Goal: Task Accomplishment & Management: Complete application form

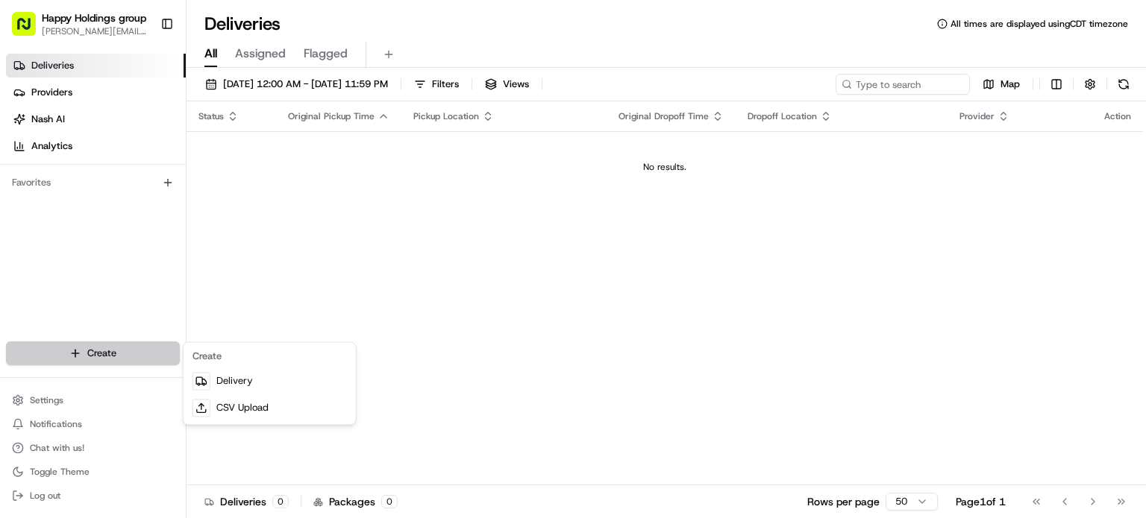
click at [81, 351] on html "Happy Holdings group [PERSON_NAME][EMAIL_ADDRESS][DOMAIN_NAME] Toggle Sidebar D…" at bounding box center [573, 259] width 1146 height 518
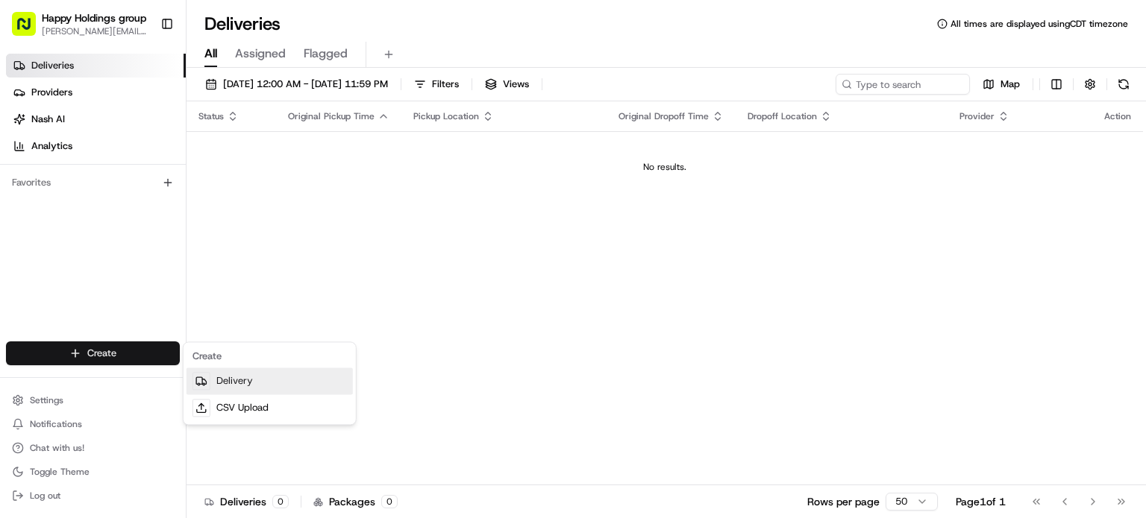
click at [254, 390] on link "Delivery" at bounding box center [269, 381] width 166 height 27
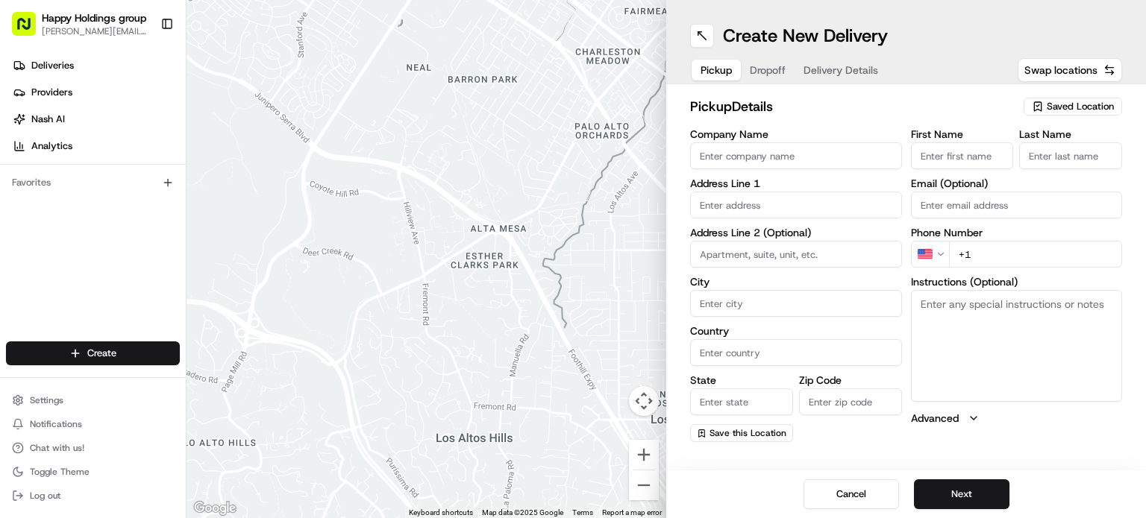
click at [1071, 104] on span "Saved Location" at bounding box center [1080, 106] width 67 height 13
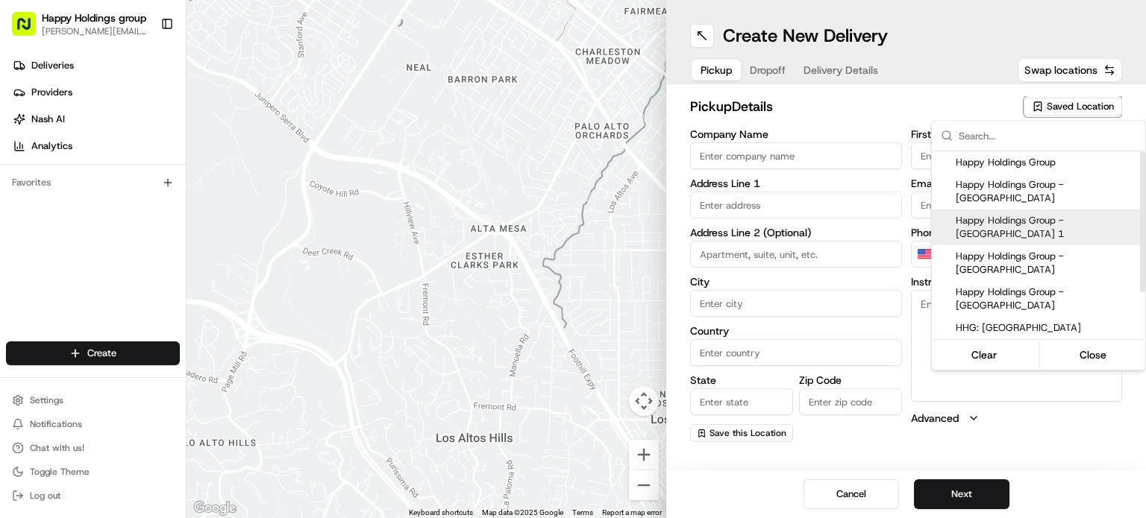
click at [1073, 214] on span "Happy Holdings Group - [GEOGRAPHIC_DATA] 1" at bounding box center [1048, 227] width 184 height 27
type input "Happy Holdings Group - [GEOGRAPHIC_DATA] 1"
type input "[STREET_ADDRESS][PERSON_NAME]"
type input "[GEOGRAPHIC_DATA]"
type input "US"
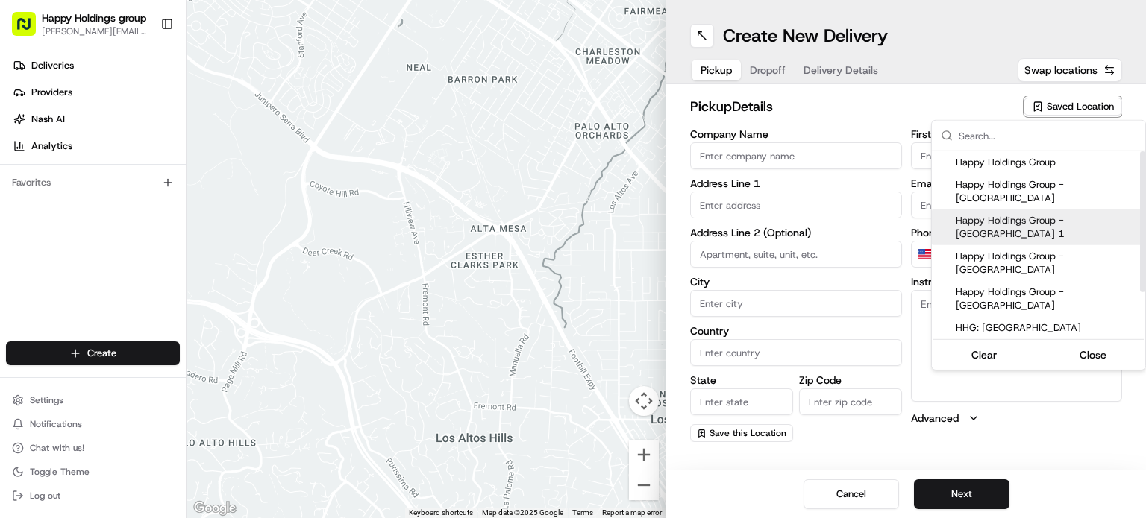
type input "IL"
type input "60618"
type input "[PERSON_NAME]"
type input "[PERSON_NAME][EMAIL_ADDRESS][DOMAIN_NAME]"
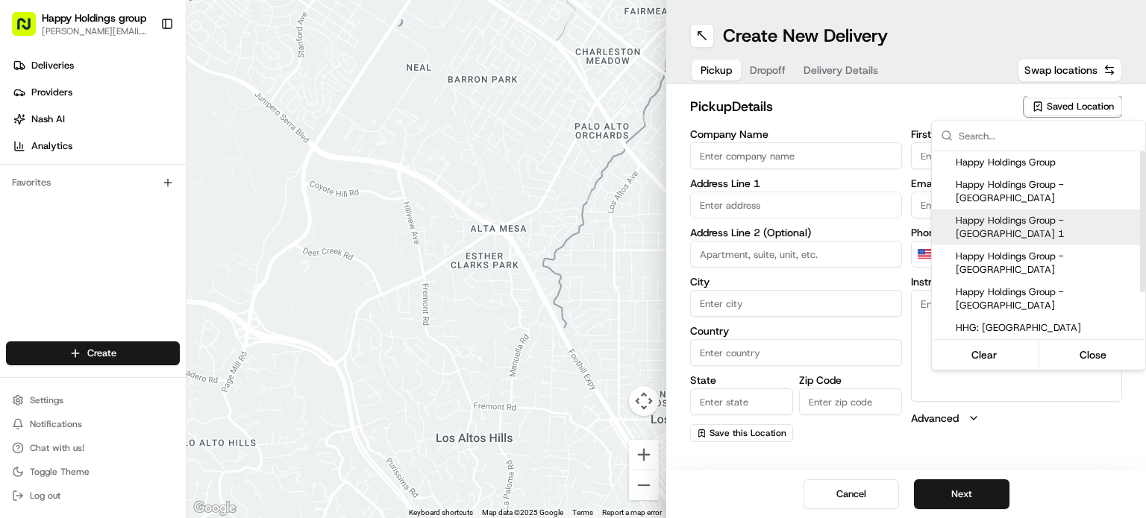
type input "[PHONE_NUMBER]"
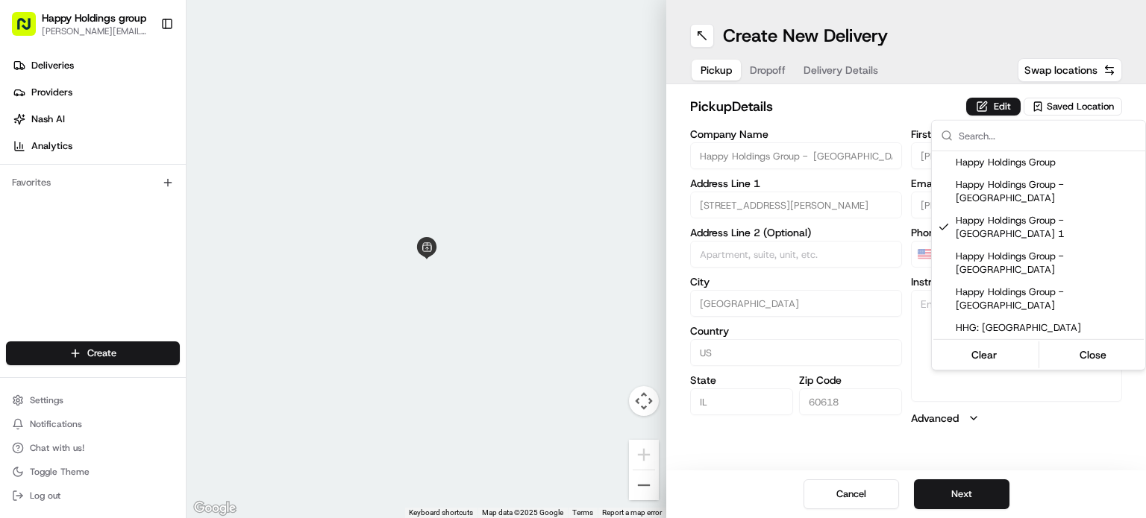
click at [975, 455] on html "Happy Holdings group [PERSON_NAME][EMAIL_ADDRESS][DOMAIN_NAME] Toggle Sidebar D…" at bounding box center [573, 259] width 1146 height 518
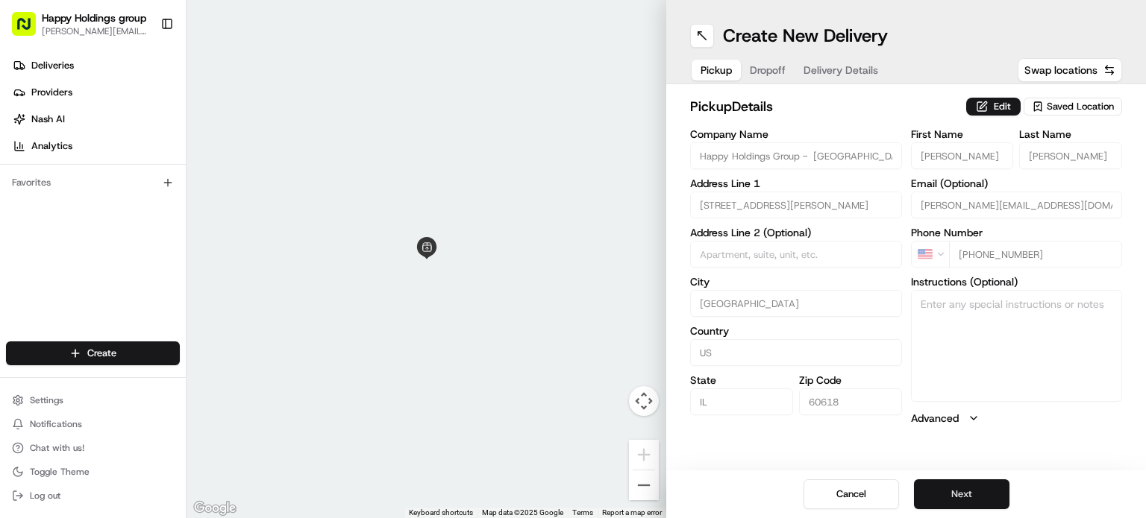
click at [970, 490] on button "Next" at bounding box center [961, 495] width 95 height 30
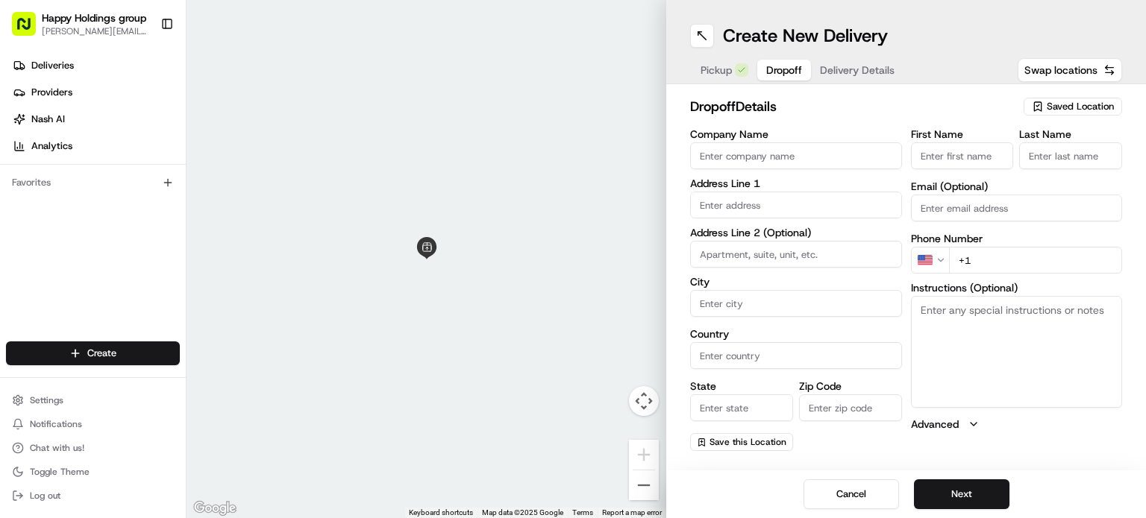
click at [1079, 101] on span "Saved Location" at bounding box center [1080, 106] width 67 height 13
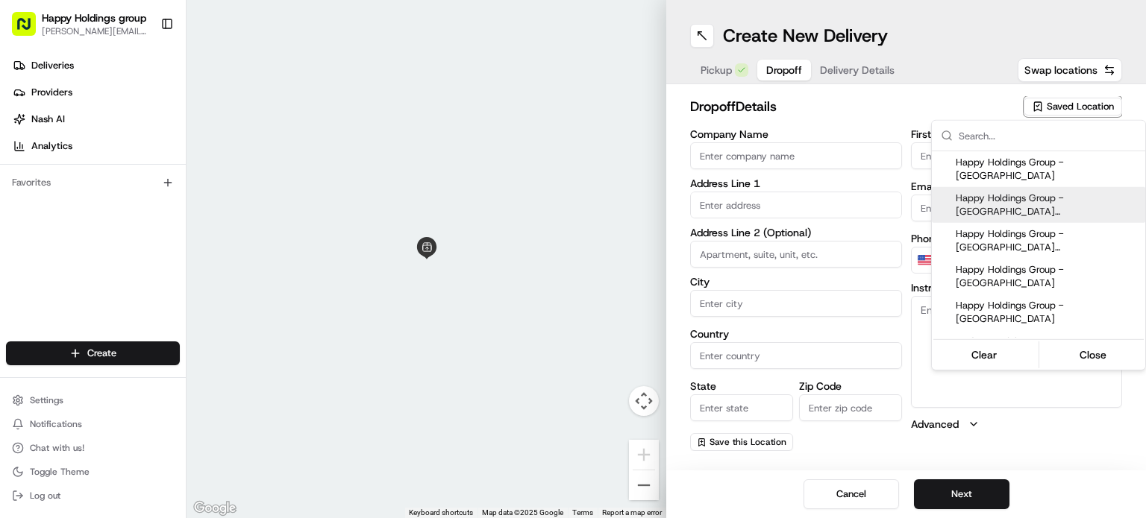
click at [1017, 194] on span "Happy Holdings Group - [GEOGRAPHIC_DATA] ([GEOGRAPHIC_DATA] - Updated)" at bounding box center [1048, 205] width 184 height 27
type input "Happy Holdings Group - [GEOGRAPHIC_DATA] ([GEOGRAPHIC_DATA] - Updated)"
type input "[STREET_ADDRESS]"
type input "[GEOGRAPHIC_DATA]"
type input "US"
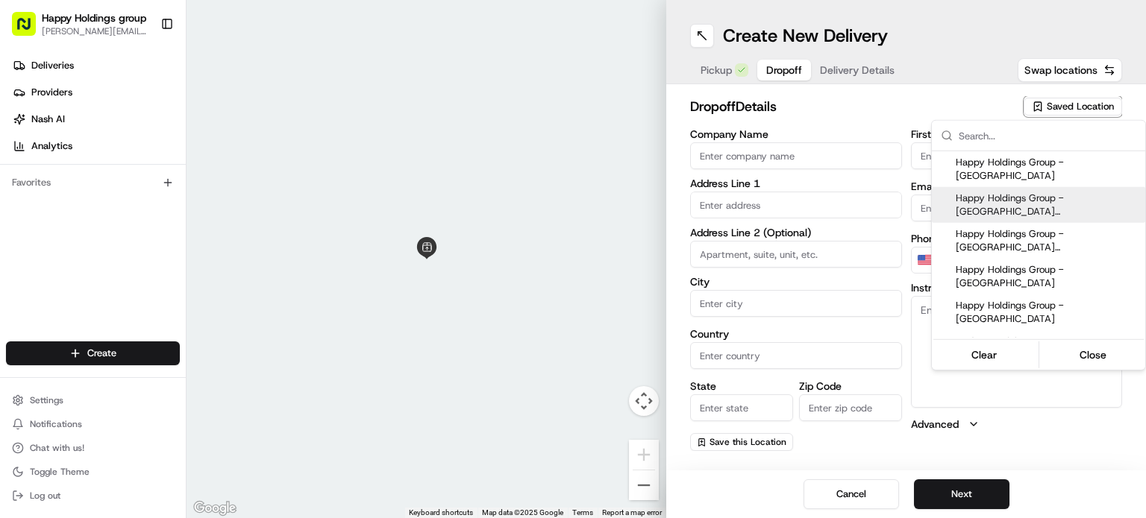
type input "IL"
type input "60616"
type input "[PERSON_NAME]"
type input "[EMAIL_ADDRESS][DOMAIN_NAME]"
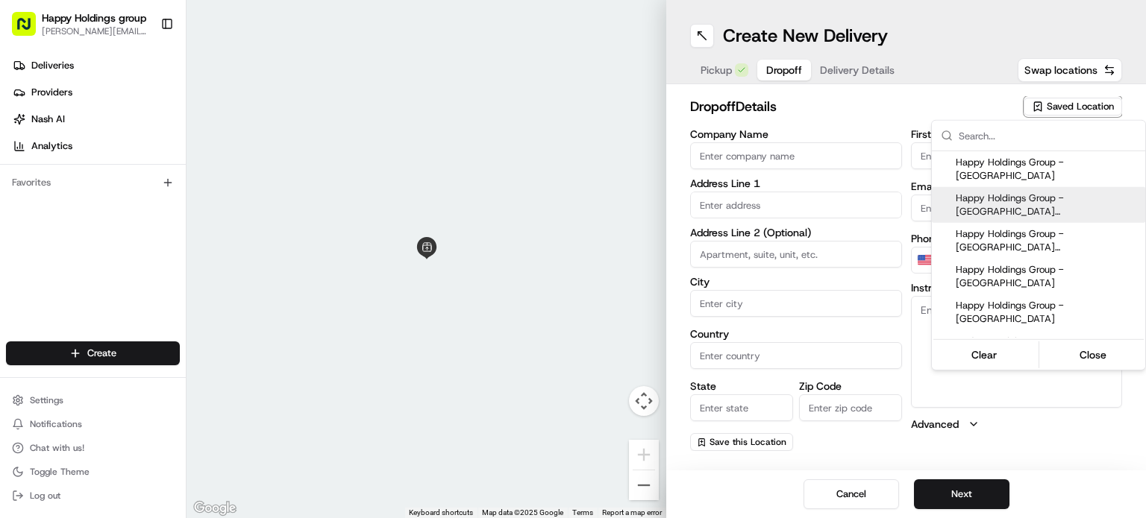
type input "[PHONE_NUMBER]"
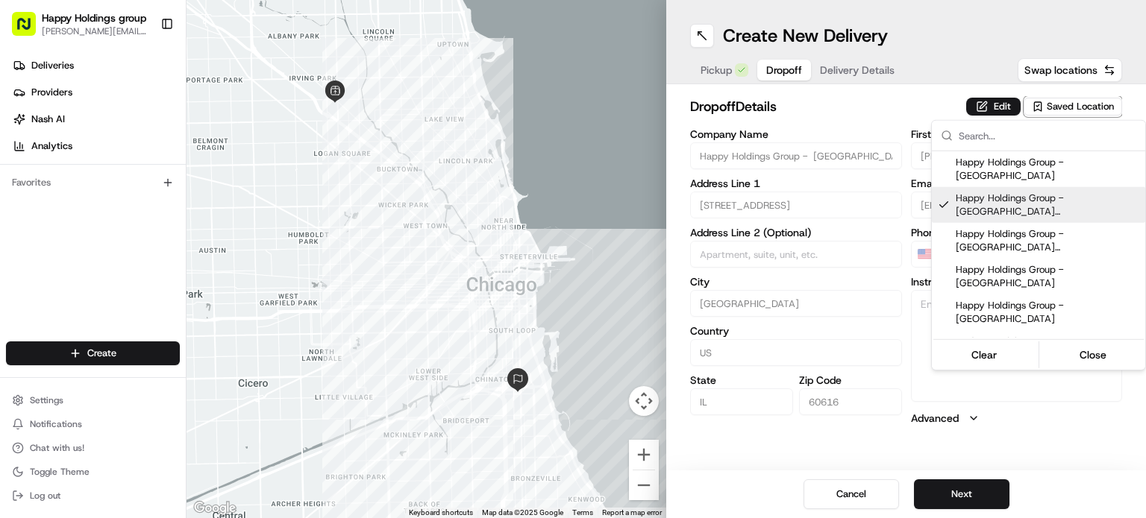
click at [956, 495] on html "Happy Holdings group [PERSON_NAME][EMAIL_ADDRESS][DOMAIN_NAME] Toggle Sidebar D…" at bounding box center [573, 259] width 1146 height 518
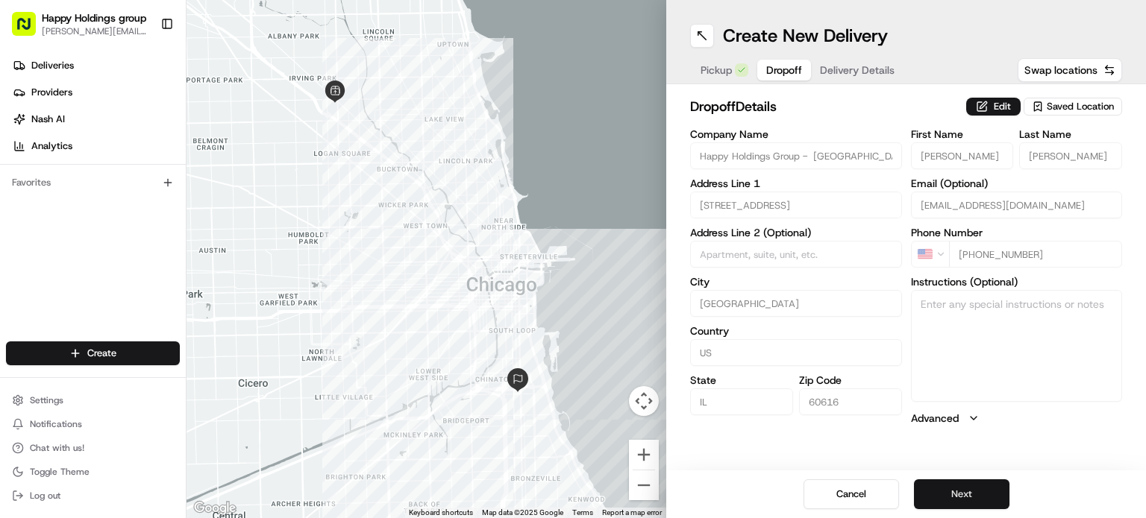
click at [956, 495] on button "Next" at bounding box center [961, 495] width 95 height 30
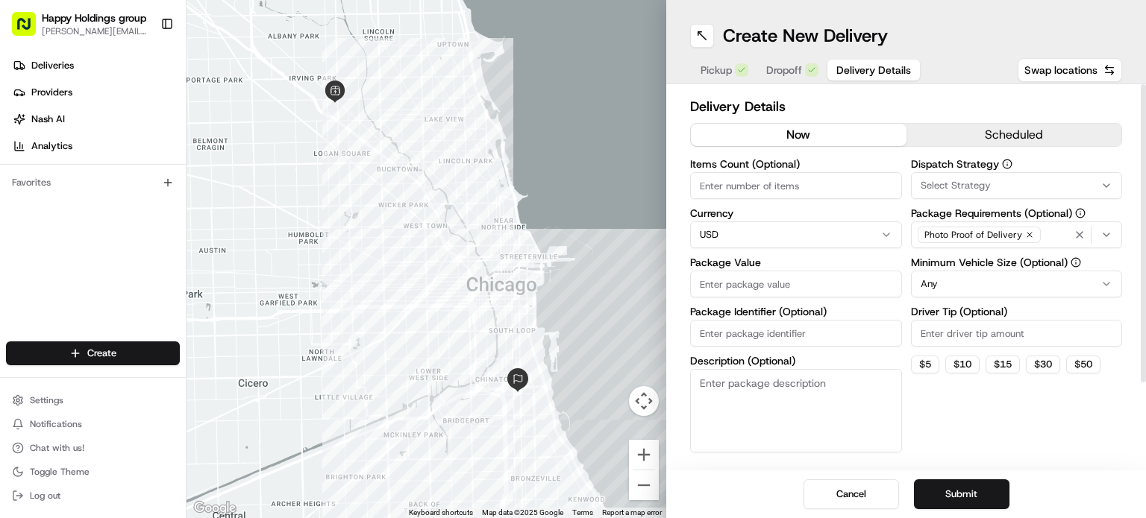
click at [765, 181] on input "Items Count (Optional)" at bounding box center [796, 185] width 212 height 27
type input "3"
type input "2"
click at [791, 406] on textarea "Description (Optional)" at bounding box center [796, 411] width 212 height 84
click at [0, 518] on nordpass-portal at bounding box center [0, 518] width 0 height 0
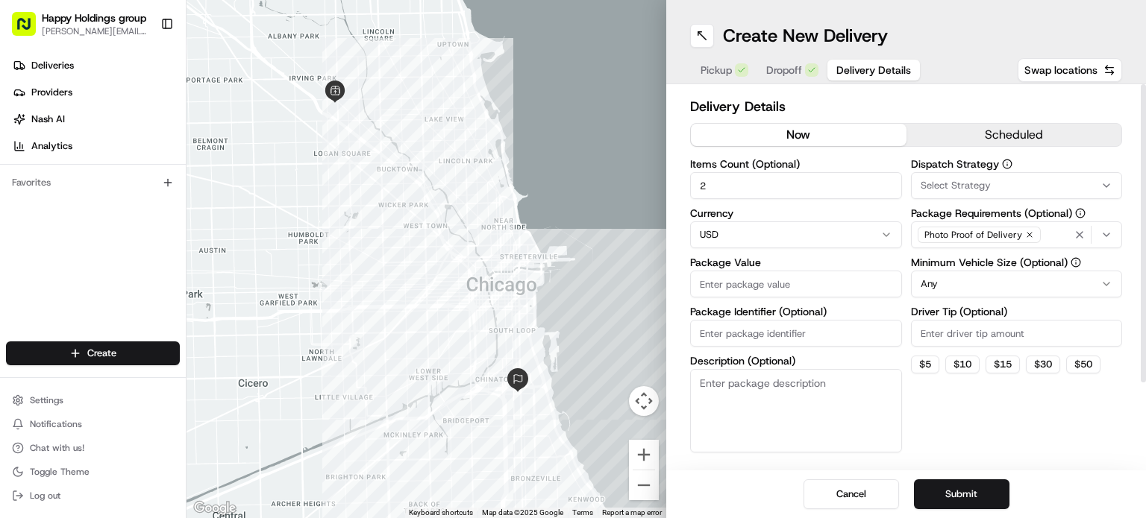
click at [809, 295] on input "Package Value" at bounding box center [796, 284] width 212 height 27
type input "40"
click at [804, 398] on textarea "Description (Optional)" at bounding box center [796, 411] width 212 height 84
click at [850, 381] on textarea "Salmon - Going to our second Location" at bounding box center [796, 411] width 212 height 84
type textarea "Salmon - Going to our second location"
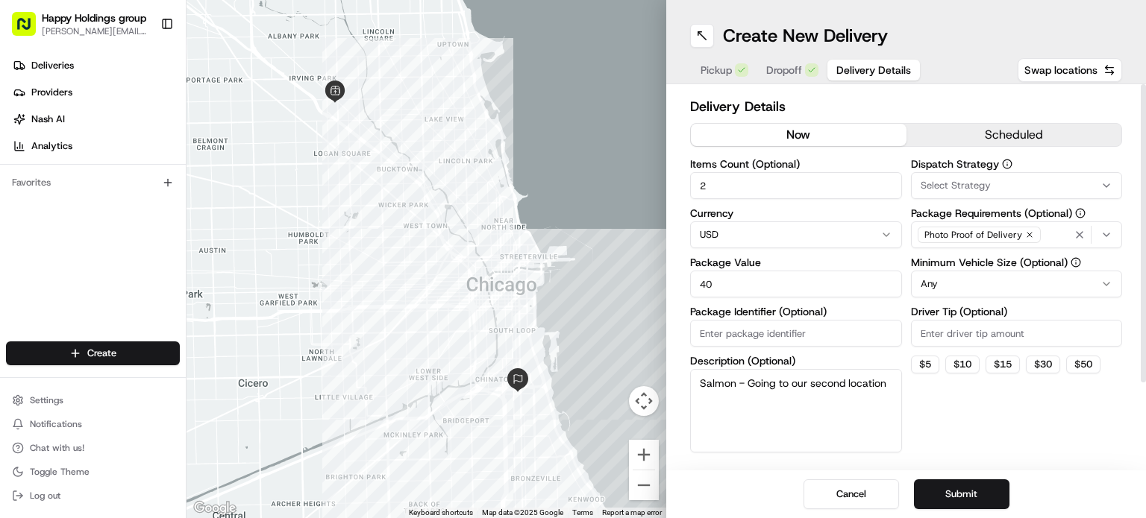
click at [949, 405] on div "Dispatch Strategy Select Strategy Package Requirements (Optional) Photo Proof o…" at bounding box center [1017, 306] width 212 height 294
click at [976, 336] on input "Driver Tip (Optional)" at bounding box center [1017, 333] width 212 height 27
type input "8"
click at [991, 276] on html "Happy Holdings group [PERSON_NAME][EMAIL_ADDRESS][DOMAIN_NAME] Toggle Sidebar D…" at bounding box center [573, 259] width 1146 height 518
click at [947, 443] on div "Dispatch Strategy Select Strategy Package Requirements (Optional) Photo Proof o…" at bounding box center [1017, 306] width 212 height 294
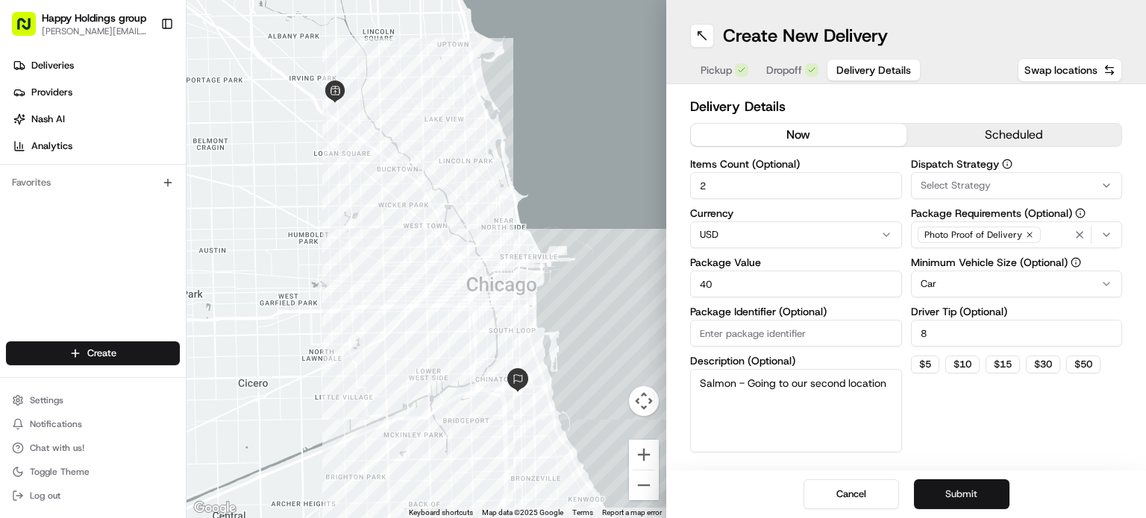
click at [967, 486] on button "Submit" at bounding box center [961, 495] width 95 height 30
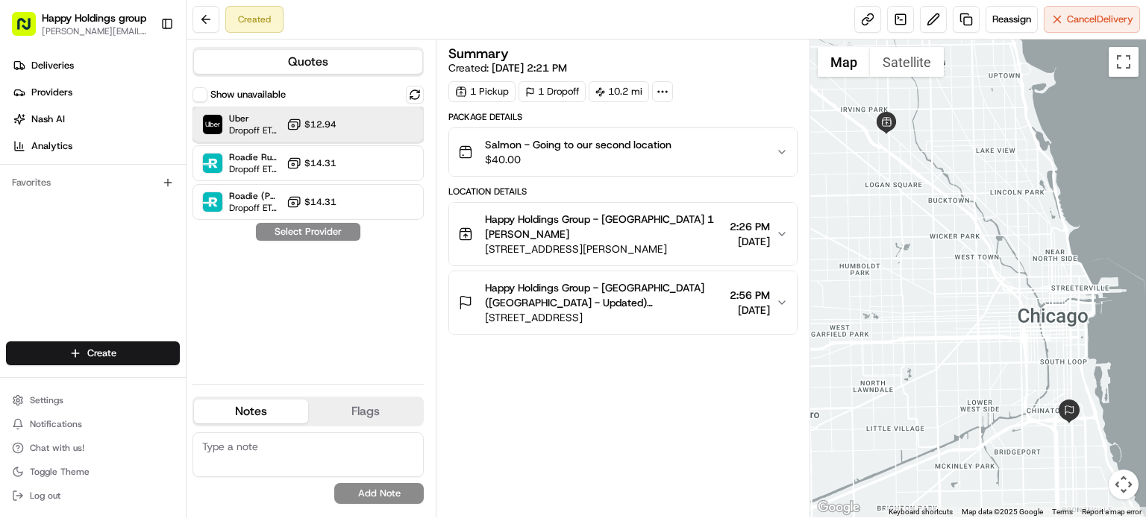
click at [373, 125] on div at bounding box center [378, 125] width 18 height 18
click at [332, 228] on button "Assign Provider" at bounding box center [308, 232] width 106 height 18
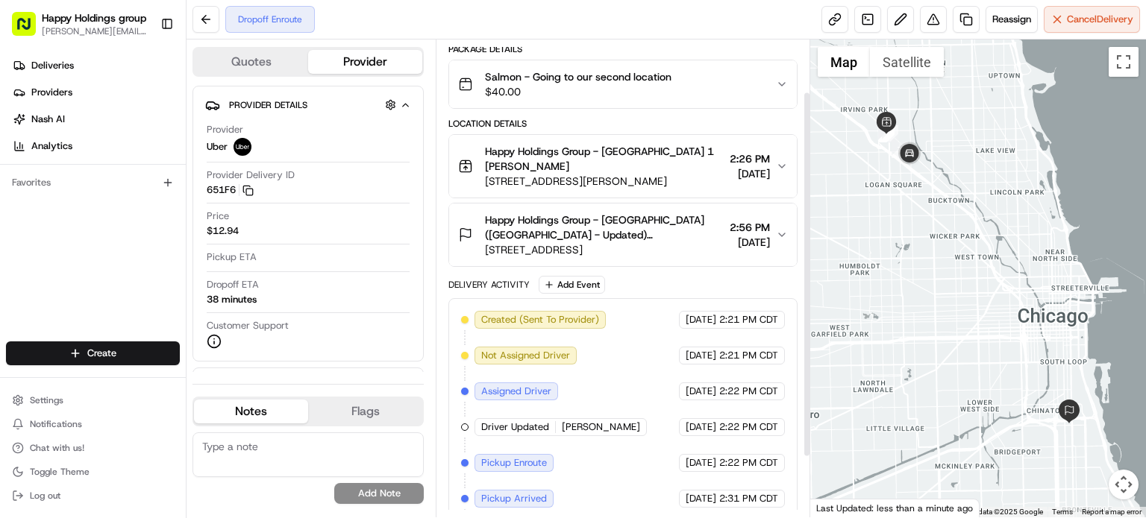
scroll to position [145, 0]
